Goal: Information Seeking & Learning: Understand process/instructions

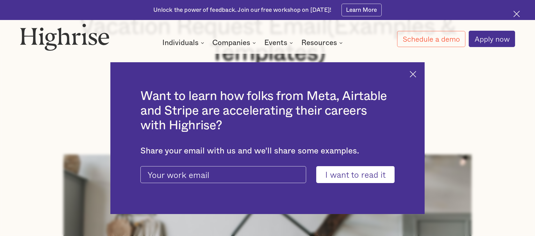
scroll to position [206, 0]
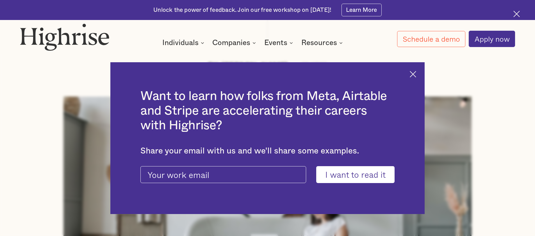
click at [417, 73] on img at bounding box center [413, 74] width 6 height 6
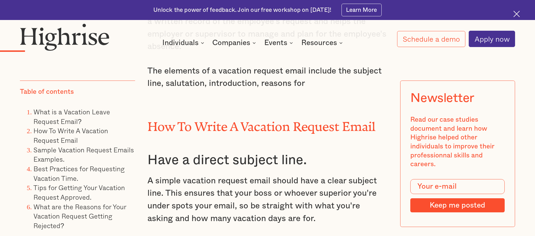
scroll to position [852, 0]
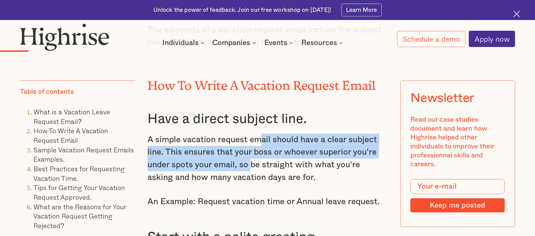
drag, startPoint x: 257, startPoint y: 146, endPoint x: 252, endPoint y: 168, distance: 22.6
click at [252, 168] on p "A simple vacation request email should have a clear subject line. This ensures …" at bounding box center [268, 158] width 241 height 50
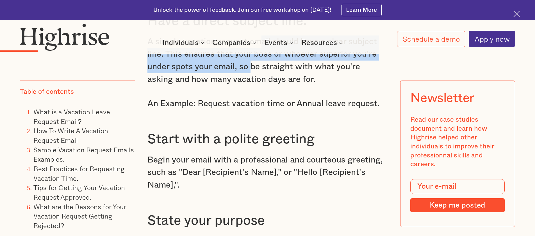
scroll to position [957, 0]
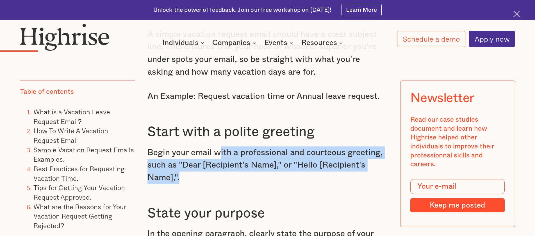
drag, startPoint x: 220, startPoint y: 159, endPoint x: 217, endPoint y: 182, distance: 23.2
click at [217, 182] on p "Begin your email with a professional and courteous greeting, such as "Dear [Rec…" at bounding box center [268, 165] width 241 height 38
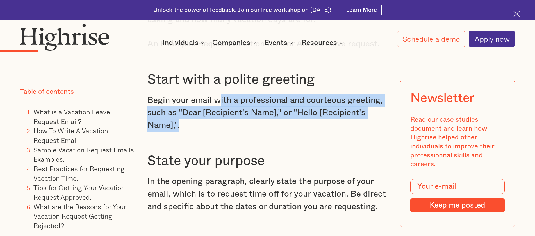
scroll to position [1039, 0]
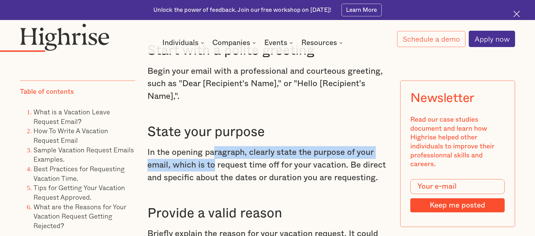
drag, startPoint x: 215, startPoint y: 162, endPoint x: 214, endPoint y: 173, distance: 11.1
click at [214, 173] on p "In the opening paragraph, clearly state the purpose of your email, which is to …" at bounding box center [268, 165] width 241 height 38
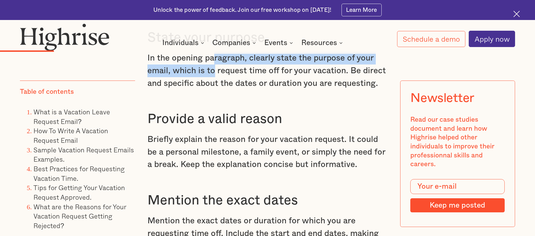
scroll to position [1136, 0]
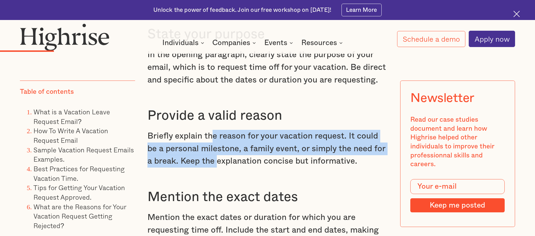
drag, startPoint x: 213, startPoint y: 144, endPoint x: 211, endPoint y: 166, distance: 22.9
click at [211, 166] on p "Briefly explain the reason for your vacation request. It could be a personal mi…" at bounding box center [268, 149] width 241 height 38
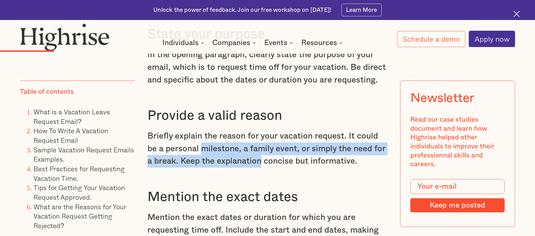
drag, startPoint x: 211, startPoint y: 166, endPoint x: 212, endPoint y: 154, distance: 12.5
click at [212, 155] on p "Briefly explain the reason for your vacation request. It could be a personal mi…" at bounding box center [268, 149] width 241 height 38
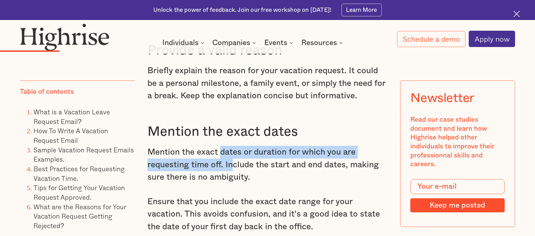
drag, startPoint x: 220, startPoint y: 155, endPoint x: 230, endPoint y: 178, distance: 24.3
click at [230, 178] on p "Mention the exact dates or duration for which you are requesting time off. Incl…" at bounding box center [268, 165] width 241 height 38
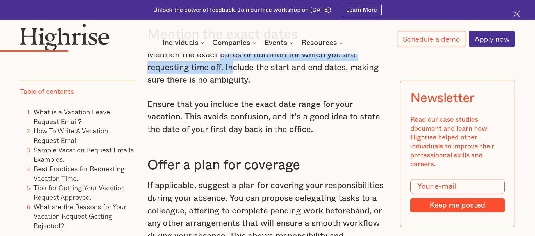
scroll to position [1353, 0]
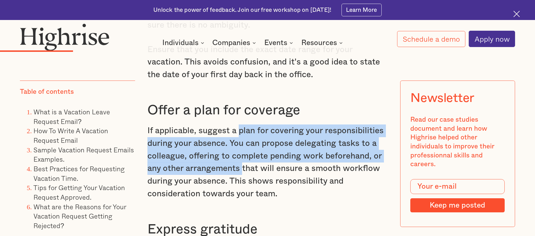
drag, startPoint x: 240, startPoint y: 143, endPoint x: 241, endPoint y: 177, distance: 33.8
click at [241, 177] on p "If applicable, suggest a plan for covering your responsibilities during your ab…" at bounding box center [268, 161] width 241 height 75
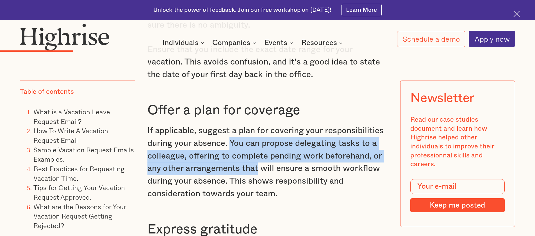
drag, startPoint x: 241, startPoint y: 177, endPoint x: 239, endPoint y: 153, distance: 23.7
click at [239, 153] on p "If applicable, suggest a plan for covering your responsibilities during your ab…" at bounding box center [268, 161] width 241 height 75
click at [238, 153] on p "If applicable, suggest a plan for covering your responsibilities during your ab…" at bounding box center [268, 161] width 241 height 75
drag, startPoint x: 238, startPoint y: 153, endPoint x: 254, endPoint y: 182, distance: 32.5
click at [254, 182] on p "If applicable, suggest a plan for covering your responsibilities during your ab…" at bounding box center [268, 161] width 241 height 75
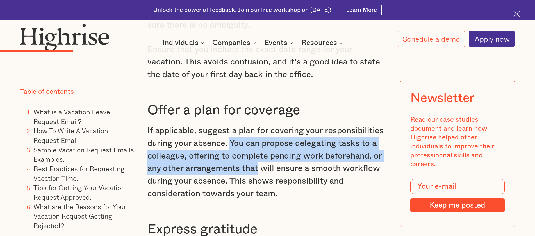
click at [254, 182] on p "If applicable, suggest a plan for covering your responsibilities during your ab…" at bounding box center [268, 161] width 241 height 75
drag, startPoint x: 254, startPoint y: 182, endPoint x: 227, endPoint y: 156, distance: 36.8
click at [227, 156] on p "If applicable, suggest a plan for covering your responsibilities during your ab…" at bounding box center [268, 161] width 241 height 75
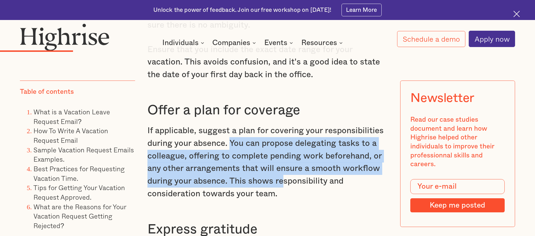
drag, startPoint x: 231, startPoint y: 155, endPoint x: 281, endPoint y: 197, distance: 65.4
click at [281, 197] on p "If applicable, suggest a plan for covering your responsibilities during your ab…" at bounding box center [268, 161] width 241 height 75
drag, startPoint x: 277, startPoint y: 193, endPoint x: 232, endPoint y: 155, distance: 58.5
click at [233, 155] on p "If applicable, suggest a plan for covering your responsibilities during your ab…" at bounding box center [268, 161] width 241 height 75
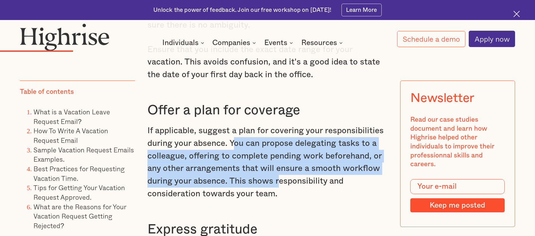
click at [232, 155] on p "If applicable, suggest a plan for covering your responsibilities during your ab…" at bounding box center [268, 161] width 241 height 75
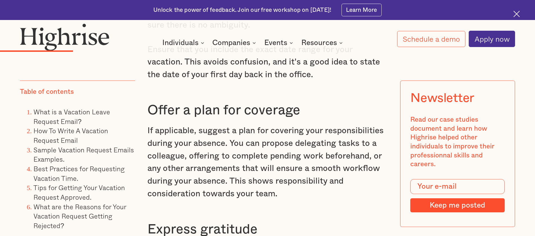
drag, startPoint x: 231, startPoint y: 156, endPoint x: 266, endPoint y: 173, distance: 38.2
click at [266, 173] on p "If applicable, suggest a plan for covering your responsibilities during your ab…" at bounding box center [268, 161] width 241 height 75
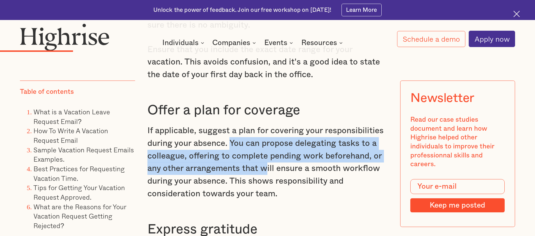
drag, startPoint x: 266, startPoint y: 173, endPoint x: 228, endPoint y: 153, distance: 42.1
click at [228, 153] on p "If applicable, suggest a plan for covering your responsibilities during your ab…" at bounding box center [268, 161] width 241 height 75
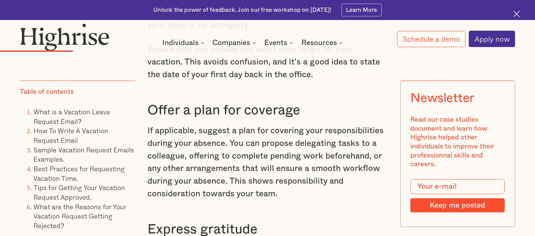
drag, startPoint x: 232, startPoint y: 153, endPoint x: 268, endPoint y: 184, distance: 47.3
click at [268, 183] on p "If applicable, suggest a plan for covering your responsibilities during your ab…" at bounding box center [268, 161] width 241 height 75
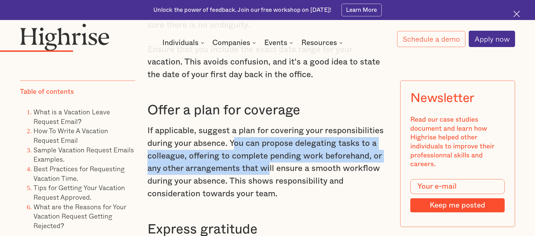
drag, startPoint x: 268, startPoint y: 184, endPoint x: 233, endPoint y: 153, distance: 47.0
click at [234, 153] on p "If applicable, suggest a plan for covering your responsibilities during your ab…" at bounding box center [268, 161] width 241 height 75
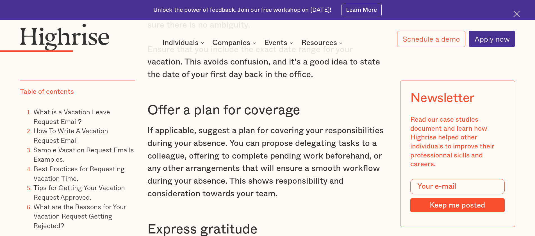
click at [231, 153] on p "If applicable, suggest a plan for covering your responsibilities during your ab…" at bounding box center [268, 161] width 241 height 75
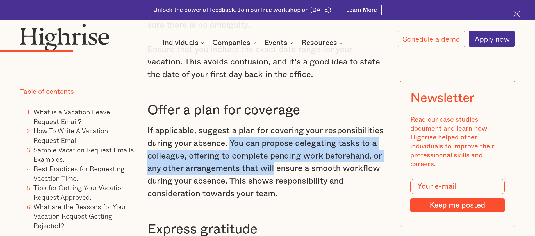
drag, startPoint x: 231, startPoint y: 153, endPoint x: 264, endPoint y: 175, distance: 40.1
click at [264, 175] on p "If applicable, suggest a plan for covering your responsibilities during your ab…" at bounding box center [268, 161] width 241 height 75
drag, startPoint x: 267, startPoint y: 178, endPoint x: 237, endPoint y: 153, distance: 38.7
click at [237, 153] on p "If applicable, suggest a plan for covering your responsibilities during your ab…" at bounding box center [268, 161] width 241 height 75
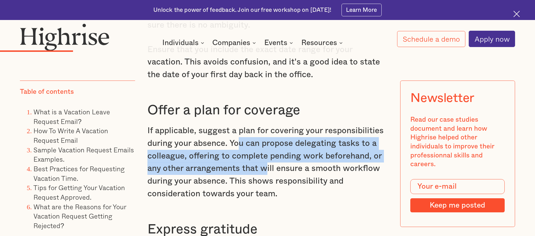
click at [240, 156] on p "If applicable, suggest a plan for covering your responsibilities during your ab…" at bounding box center [268, 161] width 241 height 75
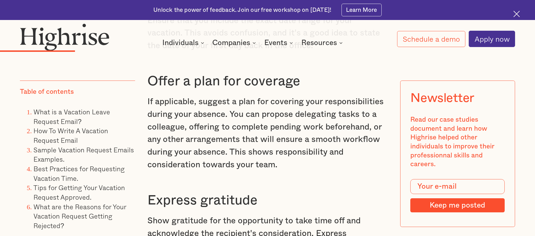
scroll to position [1396, 0]
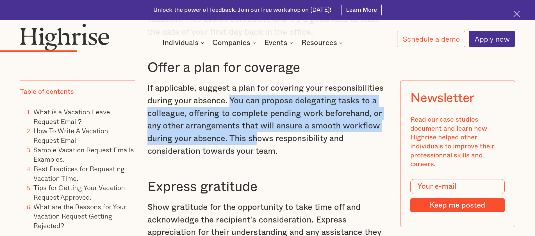
drag, startPoint x: 231, startPoint y: 111, endPoint x: 254, endPoint y: 154, distance: 48.8
click at [254, 154] on p "If applicable, suggest a plan for covering your responsibilities during your ab…" at bounding box center [268, 119] width 241 height 75
drag, startPoint x: 255, startPoint y: 152, endPoint x: 233, endPoint y: 114, distance: 44.2
click at [233, 114] on p "If applicable, suggest a plan for covering your responsibilities during your ab…" at bounding box center [268, 119] width 241 height 75
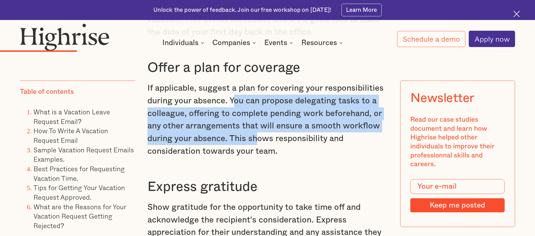
click at [233, 114] on p "If applicable, suggest a plan for covering your responsibilities during your ab…" at bounding box center [268, 119] width 241 height 75
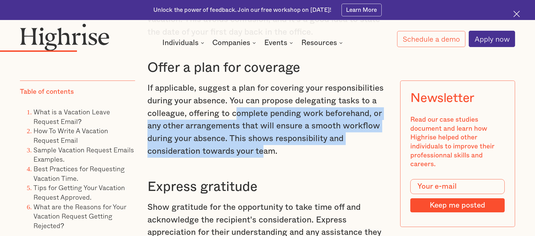
drag, startPoint x: 235, startPoint y: 121, endPoint x: 265, endPoint y: 157, distance: 47.4
click at [264, 157] on p "If applicable, suggest a plan for covering your responsibilities during your ab…" at bounding box center [268, 119] width 241 height 75
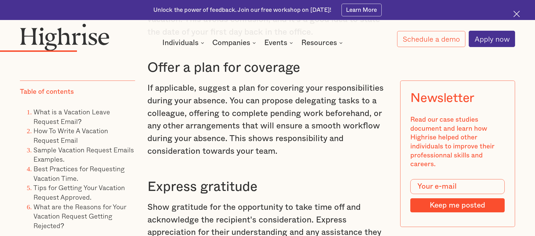
click at [266, 157] on p "If applicable, suggest a plan for covering your responsibilities during your ab…" at bounding box center [268, 119] width 241 height 75
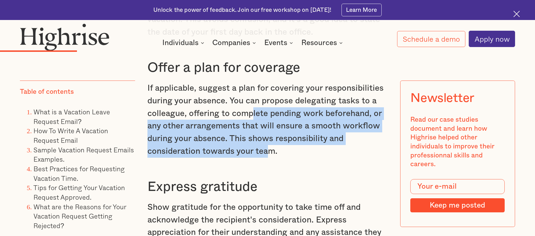
drag, startPoint x: 267, startPoint y: 159, endPoint x: 250, endPoint y: 121, distance: 41.2
click at [250, 121] on p "If applicable, suggest a plan for covering your responsibilities during your ab…" at bounding box center [268, 119] width 241 height 75
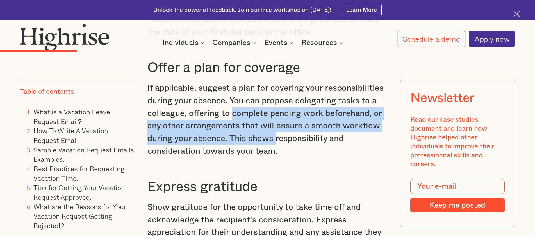
drag, startPoint x: 250, startPoint y: 121, endPoint x: 271, endPoint y: 150, distance: 35.6
click at [271, 150] on p "If applicable, suggest a plan for covering your responsibilities during your ab…" at bounding box center [268, 119] width 241 height 75
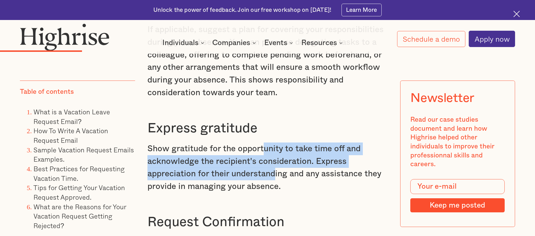
drag, startPoint x: 264, startPoint y: 156, endPoint x: 273, endPoint y: 182, distance: 27.5
click at [273, 182] on p "Show gratitude for the opportunity to take time off and acknowledge the recipie…" at bounding box center [268, 167] width 241 height 50
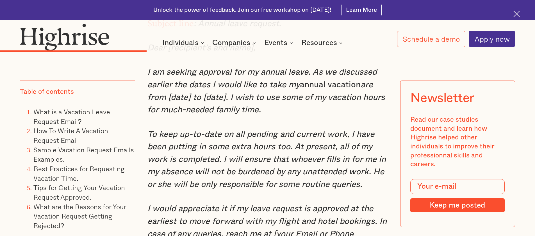
scroll to position [2209, 0]
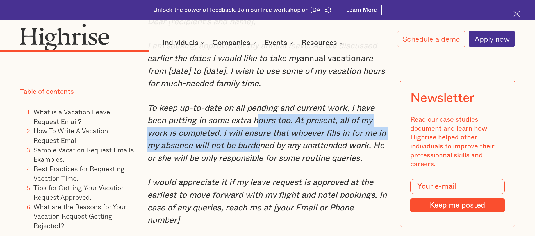
drag, startPoint x: 257, startPoint y: 135, endPoint x: 258, endPoint y: 155, distance: 20.3
click at [258, 155] on em "To keep up-to-date on all pending and current work, I have been putting in some…" at bounding box center [267, 133] width 239 height 59
drag, startPoint x: 259, startPoint y: 153, endPoint x: 262, endPoint y: 133, distance: 20.8
click at [262, 133] on em "To keep up-to-date on all pending and current work, I have been putting in some…" at bounding box center [267, 133] width 239 height 59
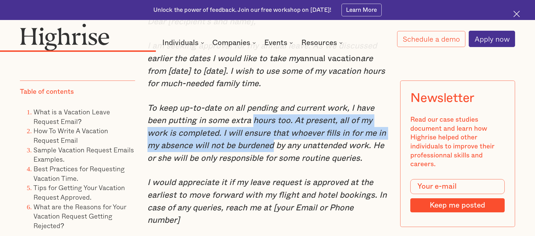
scroll to position [2308, 0]
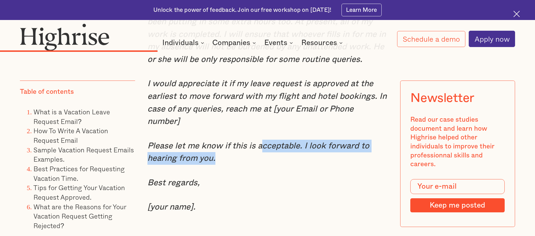
drag, startPoint x: 261, startPoint y: 144, endPoint x: 263, endPoint y: 158, distance: 13.8
click at [263, 157] on p "Please let me know if this is acceptable. I look forward to hearing from you." at bounding box center [268, 151] width 241 height 25
click at [263, 158] on p "Please let me know if this is acceptable. I look forward to hearing from you." at bounding box center [268, 151] width 241 height 25
drag, startPoint x: 263, startPoint y: 158, endPoint x: 265, endPoint y: 146, distance: 11.8
click at [265, 146] on p "Please let me know if this is acceptable. I look forward to hearing from you." at bounding box center [268, 151] width 241 height 25
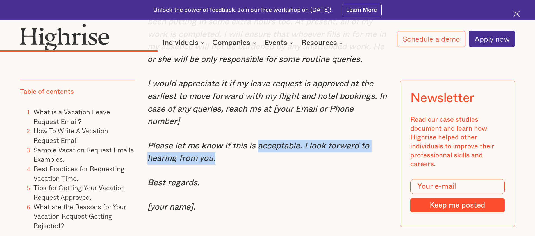
click at [265, 146] on em "Please let me know if this is acceptable. I look forward to hearing from you." at bounding box center [259, 151] width 222 height 21
drag, startPoint x: 265, startPoint y: 146, endPoint x: 266, endPoint y: 159, distance: 12.9
click at [266, 159] on p "Please let me know if this is acceptable. I look forward to hearing from you." at bounding box center [268, 151] width 241 height 25
drag, startPoint x: 266, startPoint y: 159, endPoint x: 265, endPoint y: 144, distance: 14.9
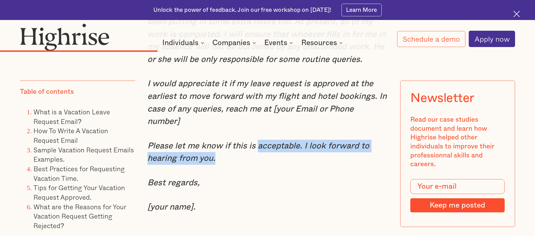
click at [265, 144] on p "Please let me know if this is acceptable. I look forward to hearing from you." at bounding box center [268, 151] width 241 height 25
click at [265, 144] on em "Please let me know if this is acceptable. I look forward to hearing from you." at bounding box center [259, 151] width 222 height 21
drag, startPoint x: 265, startPoint y: 144, endPoint x: 265, endPoint y: 161, distance: 16.9
click at [265, 161] on p "Please let me know if this is acceptable. I look forward to hearing from you." at bounding box center [268, 151] width 241 height 25
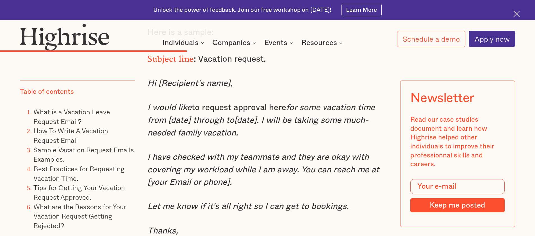
scroll to position [2645, 0]
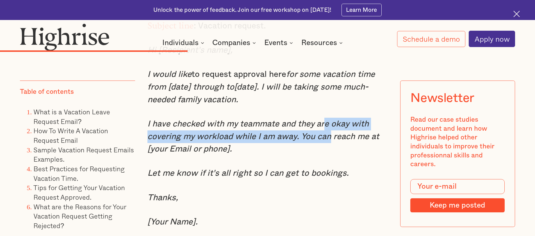
drag, startPoint x: 327, startPoint y: 126, endPoint x: 328, endPoint y: 144, distance: 18.6
click at [328, 144] on p "I have checked with my teammate and they are okay with covering my workload whi…" at bounding box center [268, 136] width 241 height 38
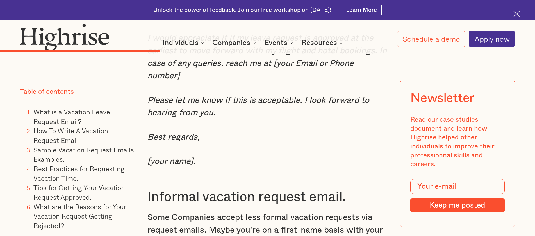
scroll to position [2263, 0]
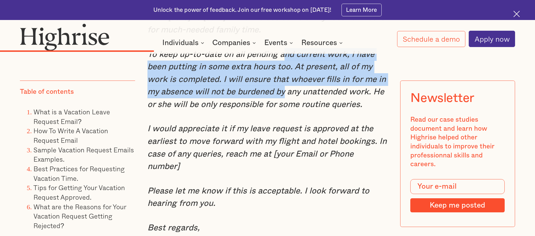
drag, startPoint x: 284, startPoint y: 66, endPoint x: 284, endPoint y: 100, distance: 33.4
click at [284, 100] on p "To keep up-to-date on all pending and current work, I have been putting in some…" at bounding box center [268, 79] width 241 height 63
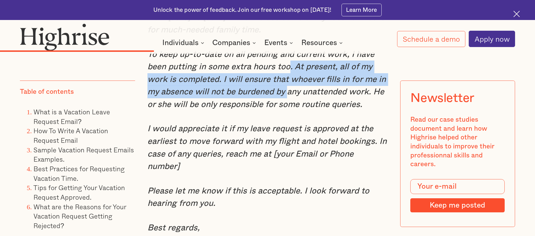
drag, startPoint x: 284, startPoint y: 100, endPoint x: 289, endPoint y: 76, distance: 23.9
click at [289, 76] on p "To keep up-to-date on all pending and current work, I have been putting in some…" at bounding box center [268, 79] width 241 height 63
click at [289, 76] on em "To keep up-to-date on all pending and current work, I have been putting in some…" at bounding box center [267, 79] width 239 height 59
drag, startPoint x: 289, startPoint y: 76, endPoint x: 289, endPoint y: 107, distance: 30.9
click at [289, 107] on em "To keep up-to-date on all pending and current work, I have been putting in some…" at bounding box center [267, 79] width 239 height 59
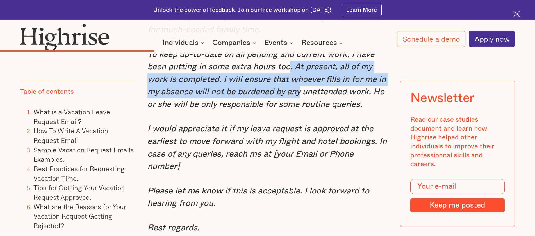
click at [289, 107] on em "To keep up-to-date on all pending and current work, I have been putting in some…" at bounding box center [267, 79] width 239 height 59
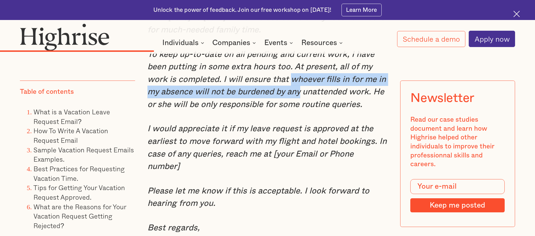
drag, startPoint x: 289, startPoint y: 107, endPoint x: 297, endPoint y: 87, distance: 21.5
click at [297, 87] on p "To keep up-to-date on all pending and current work, I have been putting in some…" at bounding box center [268, 79] width 241 height 63
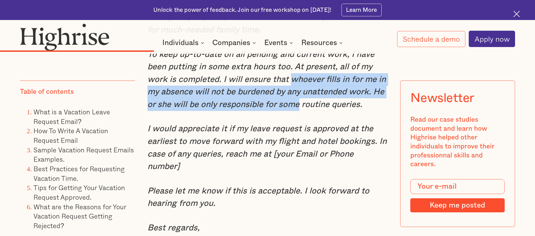
drag, startPoint x: 297, startPoint y: 87, endPoint x: 295, endPoint y: 116, distance: 29.5
click at [295, 111] on p "To keep up-to-date on all pending and current work, I have been putting in some…" at bounding box center [268, 79] width 241 height 63
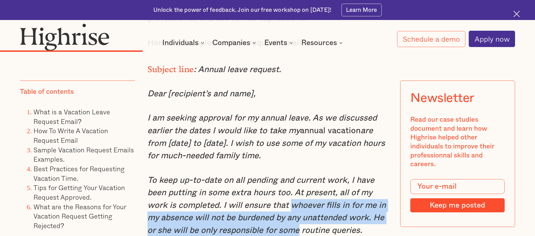
scroll to position [2130, 0]
